Goal: Task Accomplishment & Management: Manage account settings

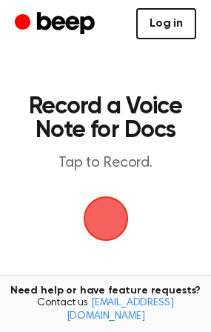
click at [164, 31] on link "Log in" at bounding box center [166, 23] width 60 height 31
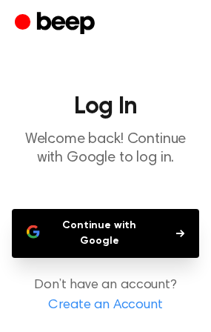
click at [130, 221] on button "Continue with Google" at bounding box center [105, 233] width 187 height 49
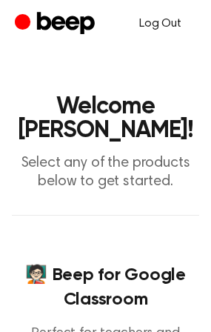
click at [165, 23] on link "Log Out" at bounding box center [160, 24] width 72 height 36
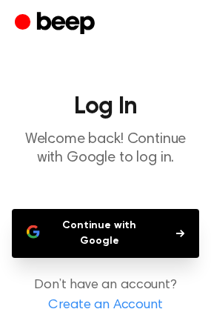
click at [165, 23] on div at bounding box center [105, 23] width 181 height 47
